Goal: Transaction & Acquisition: Purchase product/service

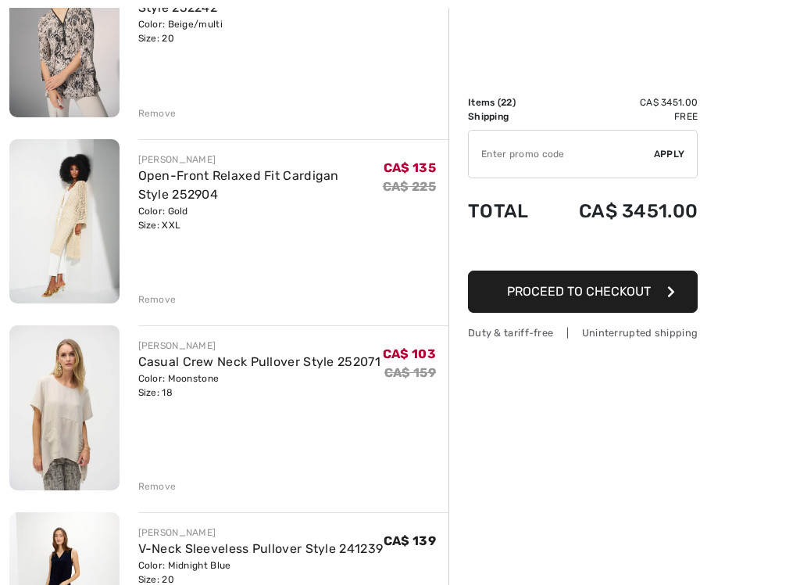
scroll to position [3237, 0]
click at [153, 478] on div "Remove" at bounding box center [157, 485] width 38 height 14
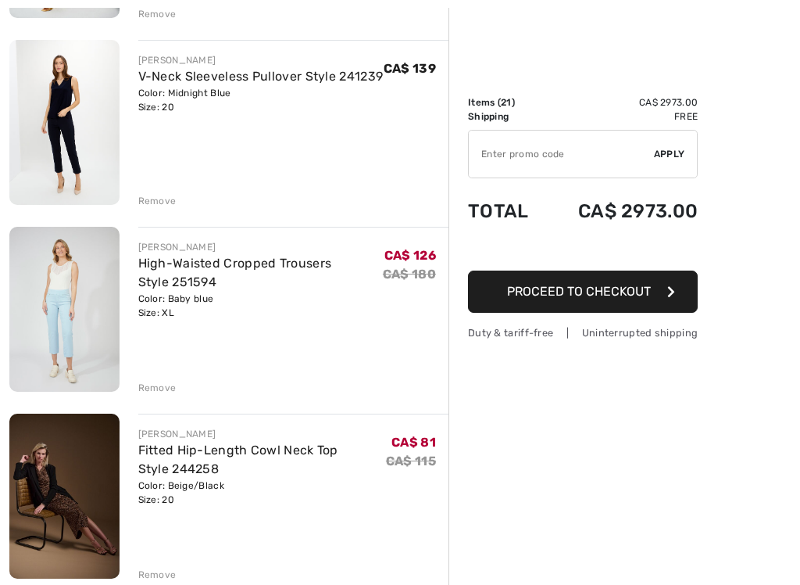
scroll to position [3522, 0]
click at [46, 301] on img at bounding box center [64, 308] width 110 height 165
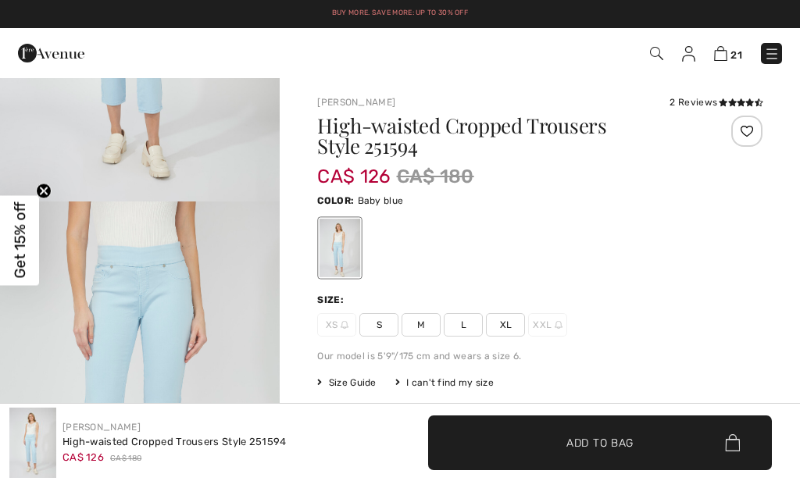
click at [342, 384] on span "Size Guide" at bounding box center [346, 383] width 59 height 14
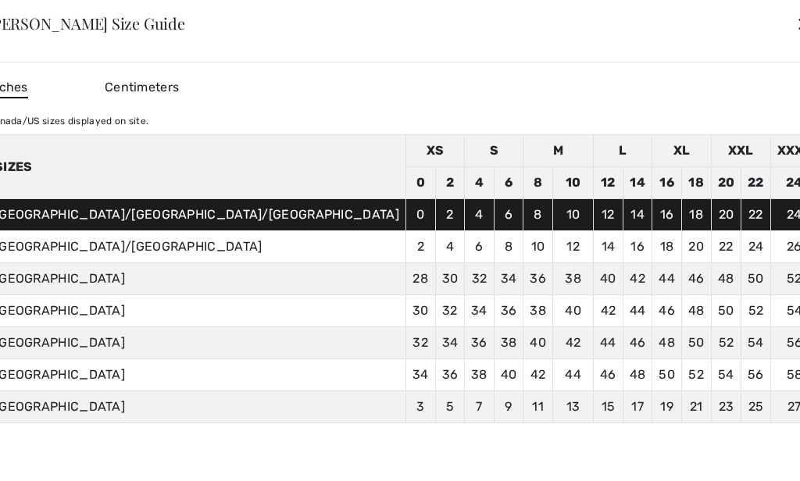
click at [796, 20] on div "✕" at bounding box center [804, 23] width 16 height 33
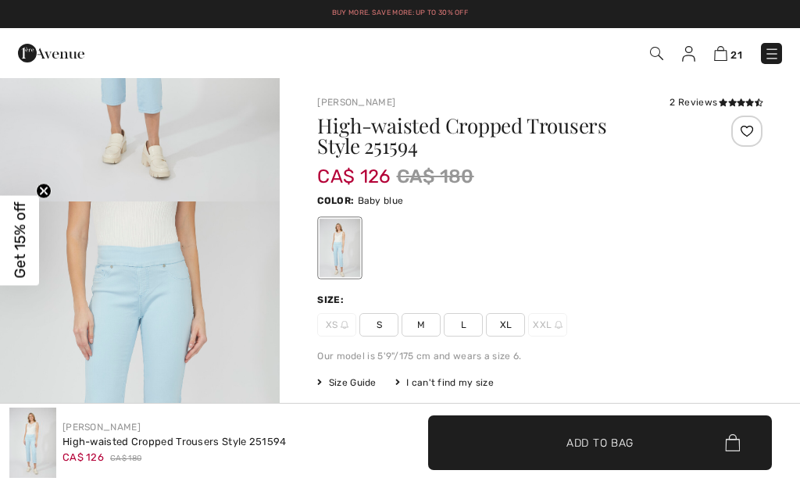
click at [725, 98] on icon at bounding box center [723, 102] width 9 height 8
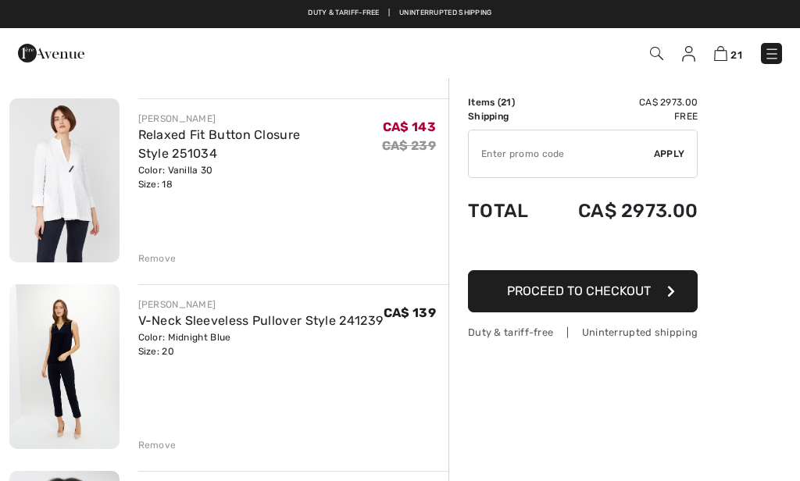
scroll to position [1400, 0]
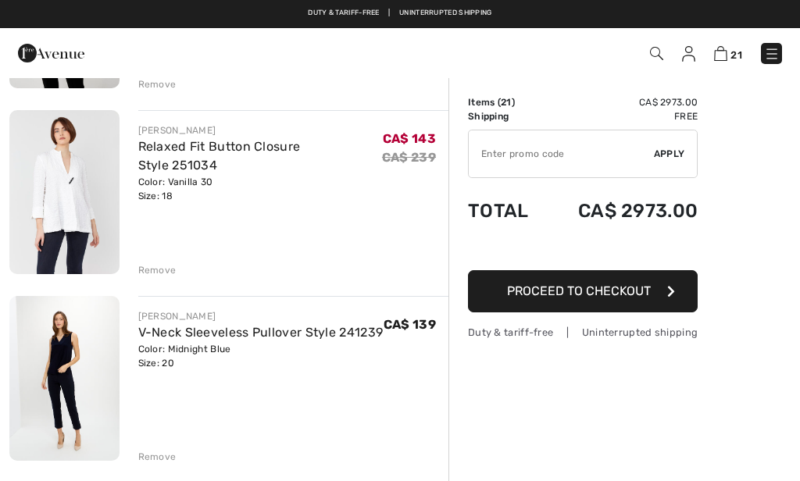
click at [145, 266] on div "Remove" at bounding box center [157, 270] width 38 height 14
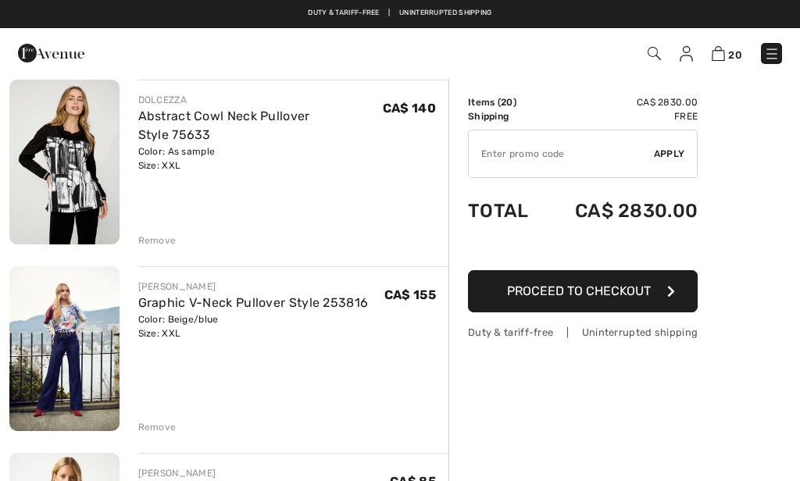
scroll to position [497, 0]
click at [68, 304] on img at bounding box center [64, 349] width 110 height 165
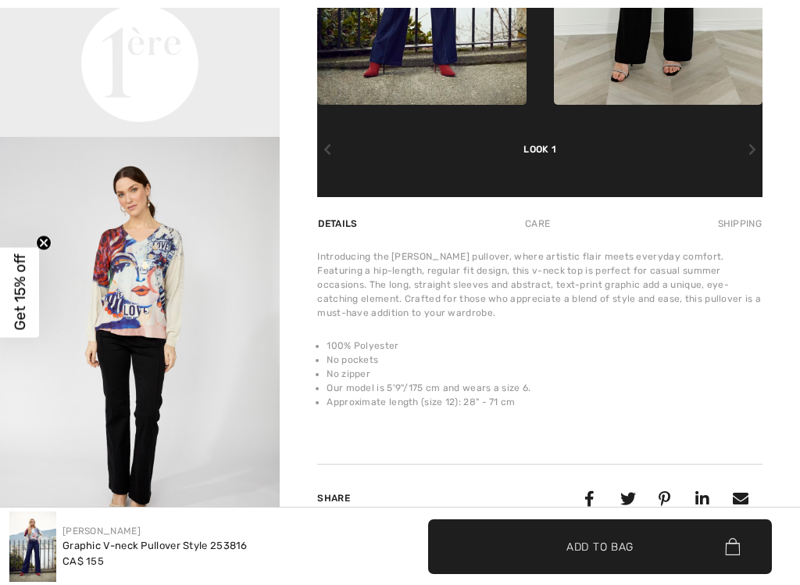
scroll to position [66, 0]
